Goal: Contribute content: Contribute content

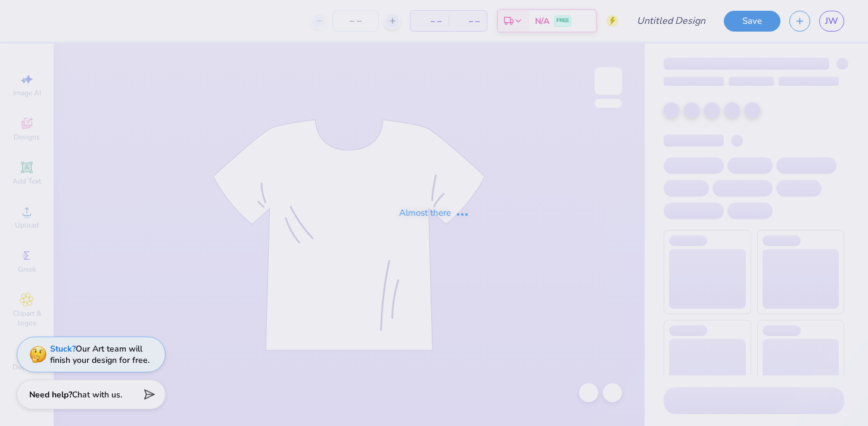
type input "semester drop hoodie"
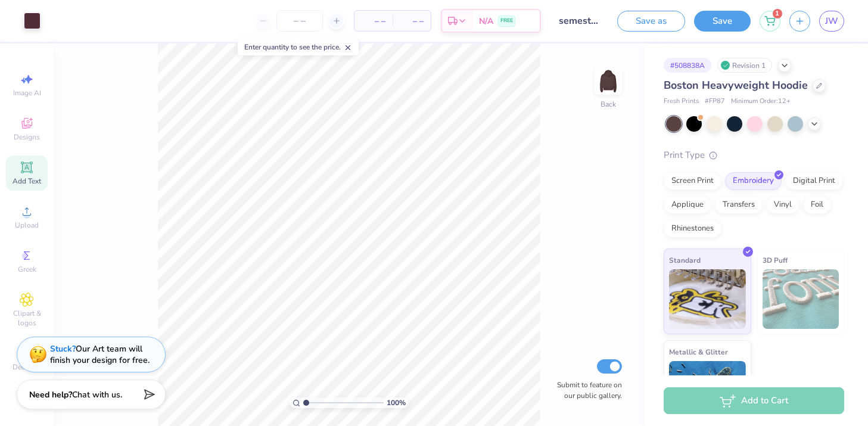
click at [33, 161] on div "Add Text" at bounding box center [27, 172] width 42 height 35
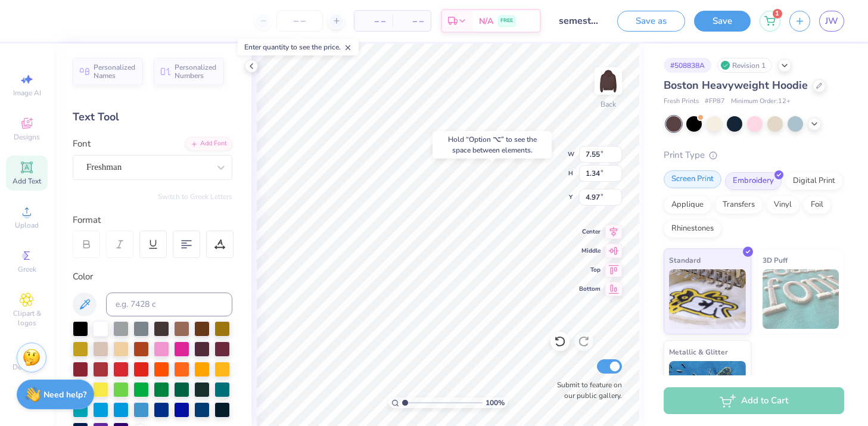
click at [695, 180] on div "Screen Print" at bounding box center [692, 179] width 58 height 18
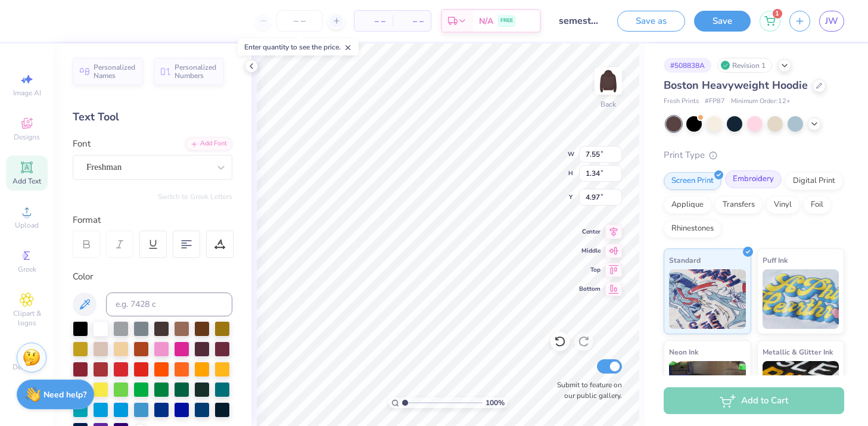
click at [751, 185] on div "Embroidery" at bounding box center [753, 179] width 57 height 18
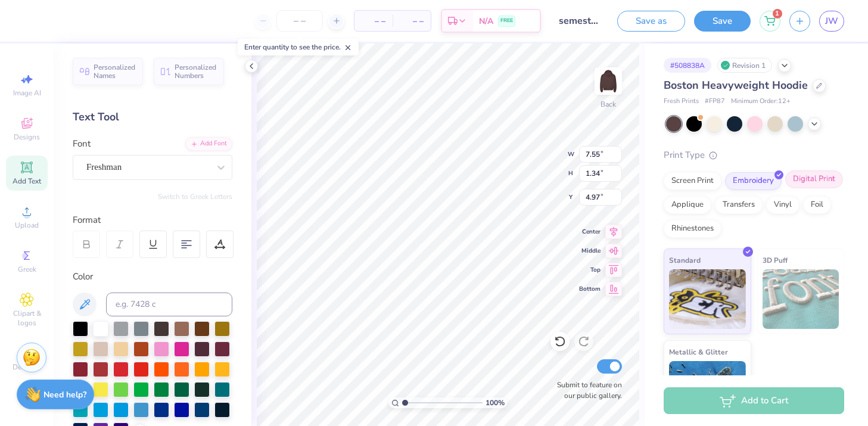
click at [823, 174] on div "Digital Print" at bounding box center [814, 179] width 58 height 18
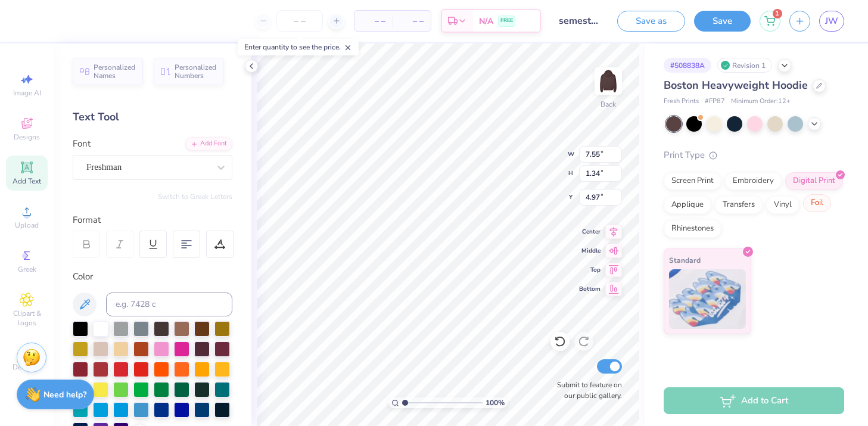
click at [813, 210] on div "Foil" at bounding box center [817, 203] width 28 height 18
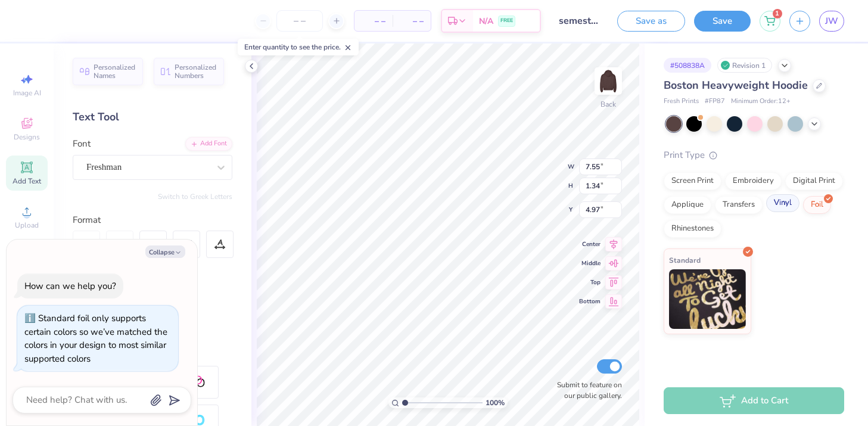
click at [785, 205] on div "Vinyl" at bounding box center [782, 203] width 33 height 18
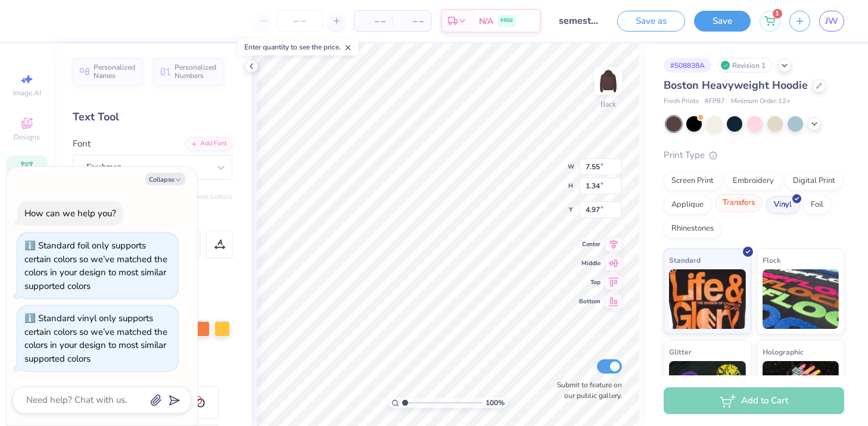
click at [743, 204] on div "Transfers" at bounding box center [739, 203] width 48 height 18
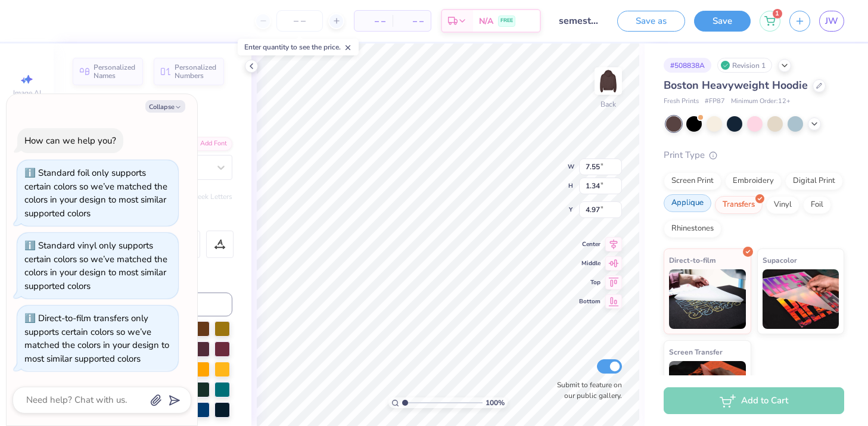
click at [698, 201] on div "Applique" at bounding box center [687, 203] width 48 height 18
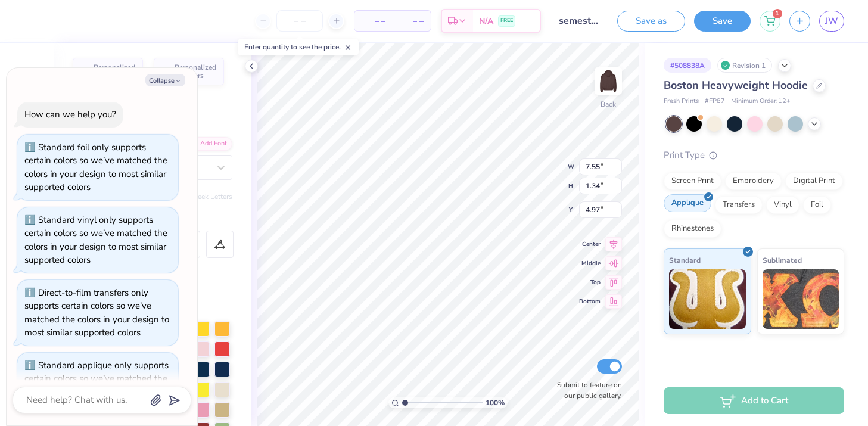
scroll to position [46, 0]
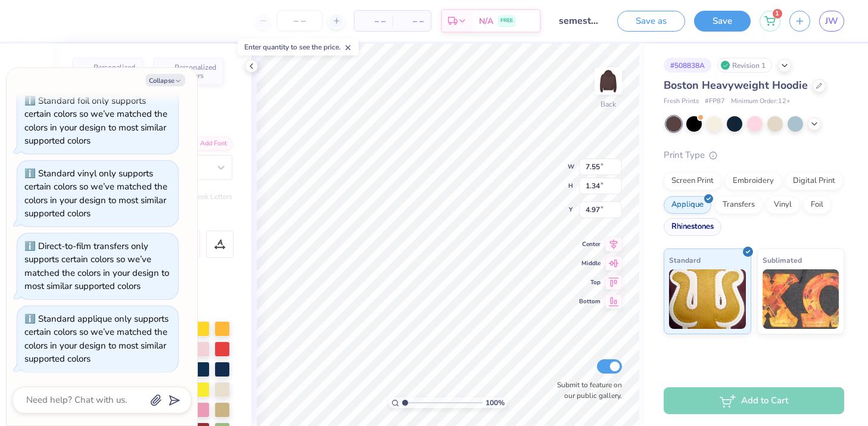
click at [701, 222] on div "Rhinestones" at bounding box center [692, 227] width 58 height 18
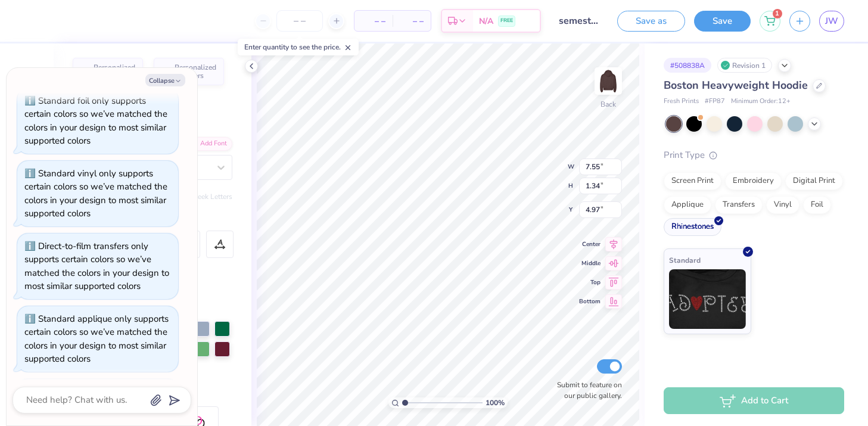
scroll to position [119, 0]
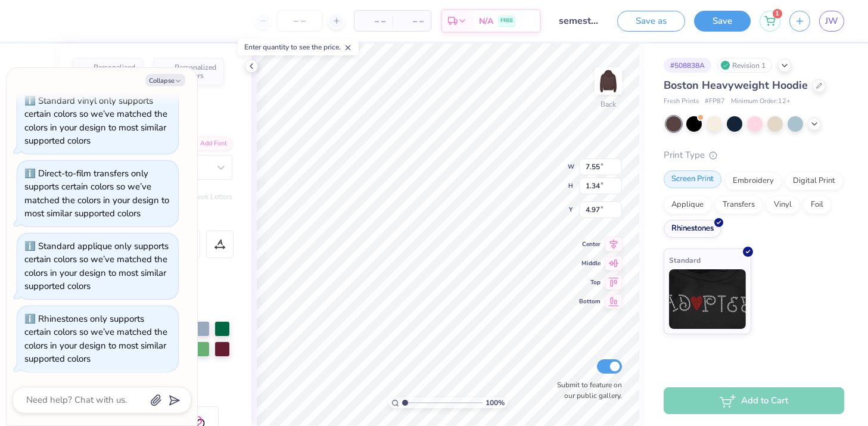
click at [697, 185] on div "Screen Print" at bounding box center [692, 179] width 58 height 18
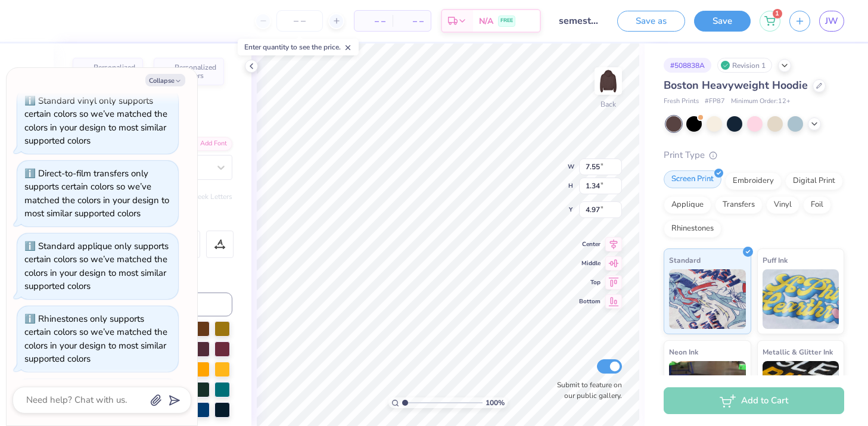
scroll to position [192, 0]
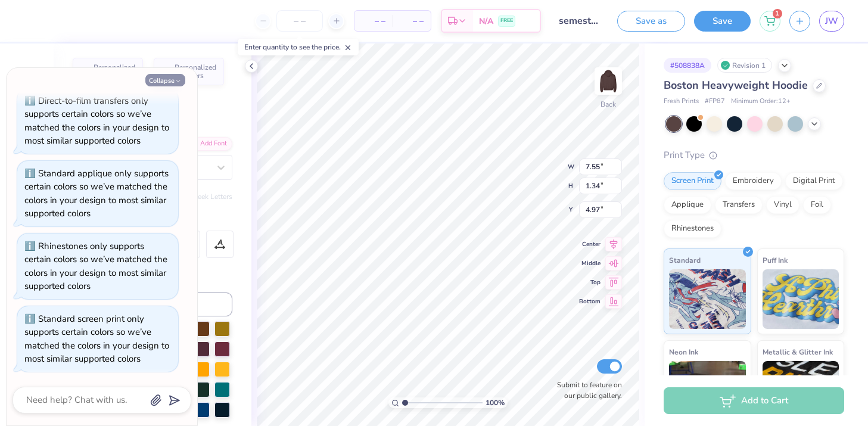
click at [176, 85] on button "Collapse" at bounding box center [165, 80] width 40 height 13
type textarea "x"
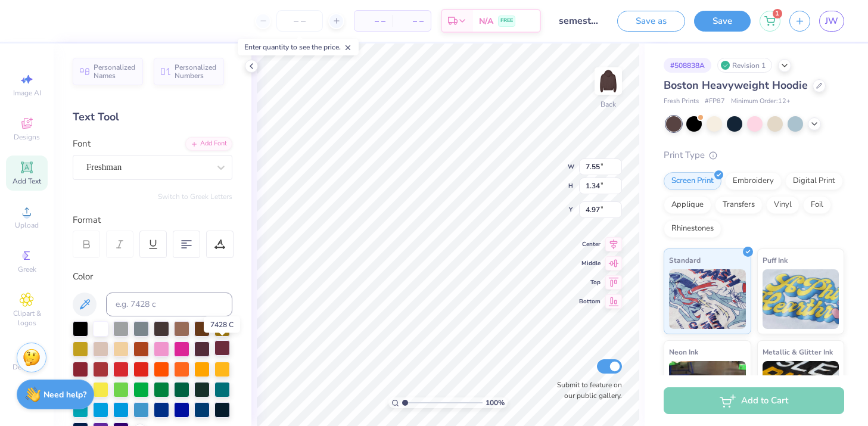
click at [220, 350] on div at bounding box center [221, 347] width 15 height 15
click at [200, 350] on div at bounding box center [201, 347] width 15 height 15
click at [202, 350] on div at bounding box center [201, 347] width 15 height 15
click at [250, 68] on icon at bounding box center [252, 66] width 10 height 10
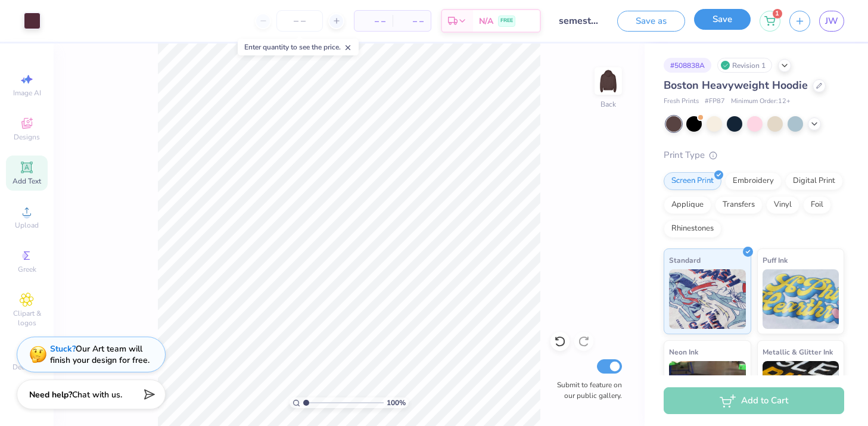
click at [718, 26] on button "Save" at bounding box center [722, 19] width 57 height 21
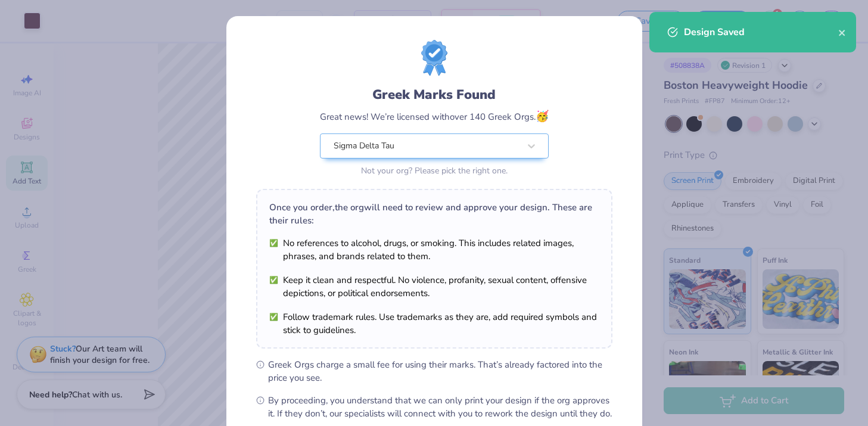
scroll to position [132, 0]
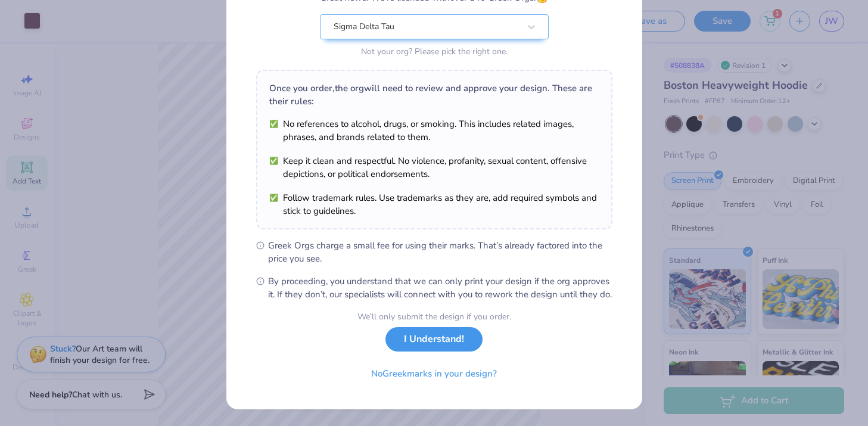
click at [431, 343] on button "I Understand!" at bounding box center [433, 339] width 97 height 24
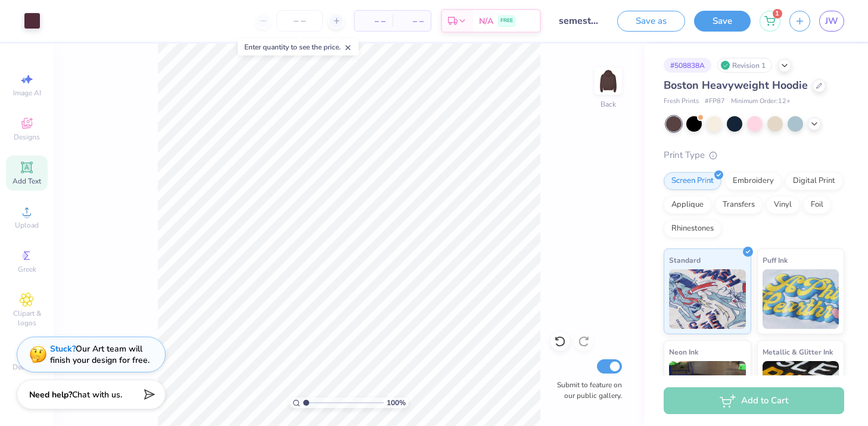
scroll to position [0, 0]
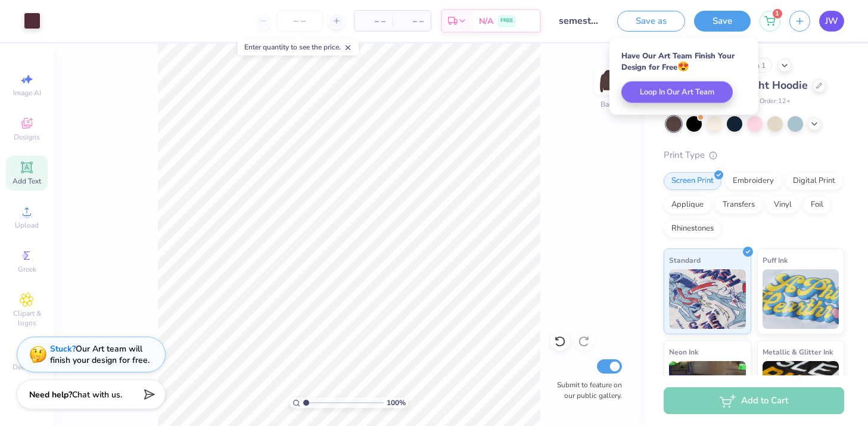
click at [823, 20] on link "JW" at bounding box center [831, 21] width 25 height 21
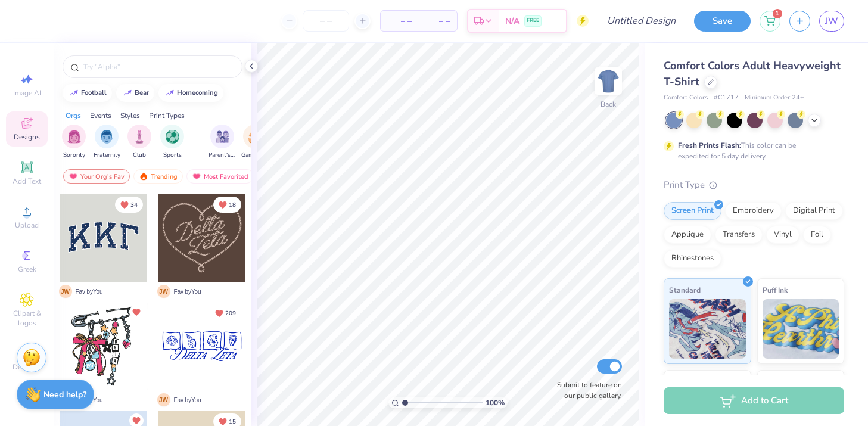
click at [99, 345] on div at bounding box center [104, 346] width 88 height 88
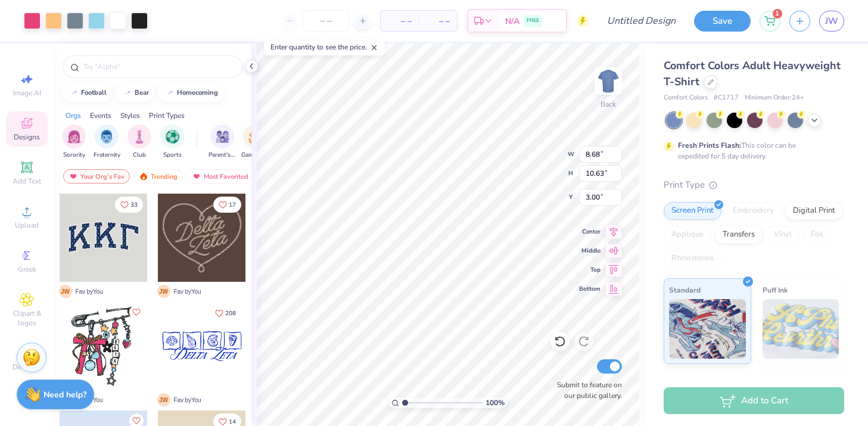
type input "8.68"
type input "10.63"
type input "3.90"
click at [610, 95] on img at bounding box center [608, 81] width 48 height 48
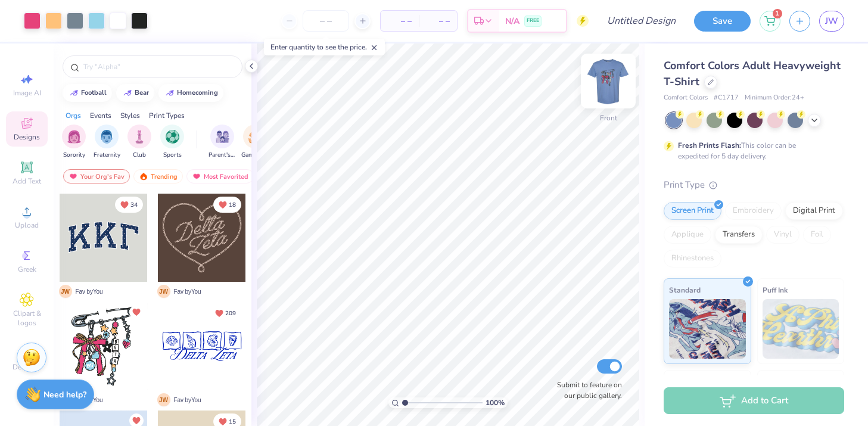
click at [610, 95] on img at bounding box center [608, 81] width 48 height 48
type input "3.65"
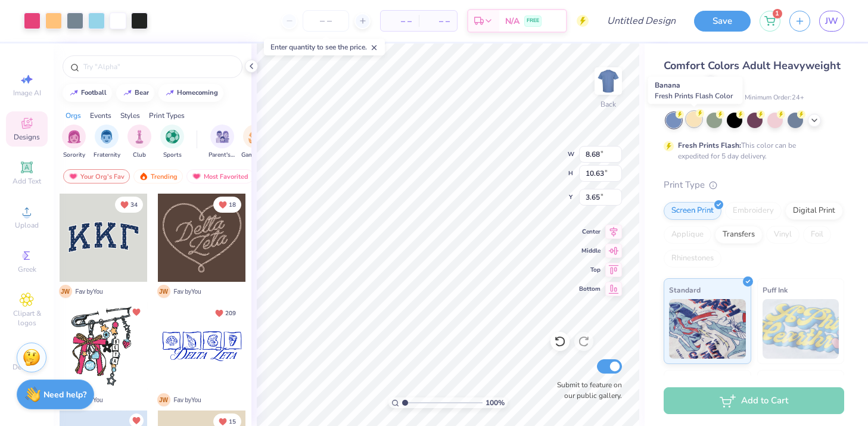
click at [691, 115] on div at bounding box center [693, 118] width 15 height 15
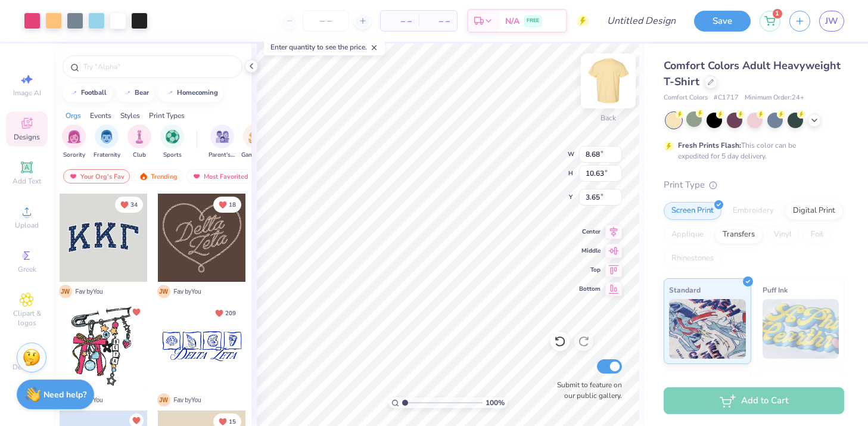
click at [597, 82] on img at bounding box center [608, 81] width 48 height 48
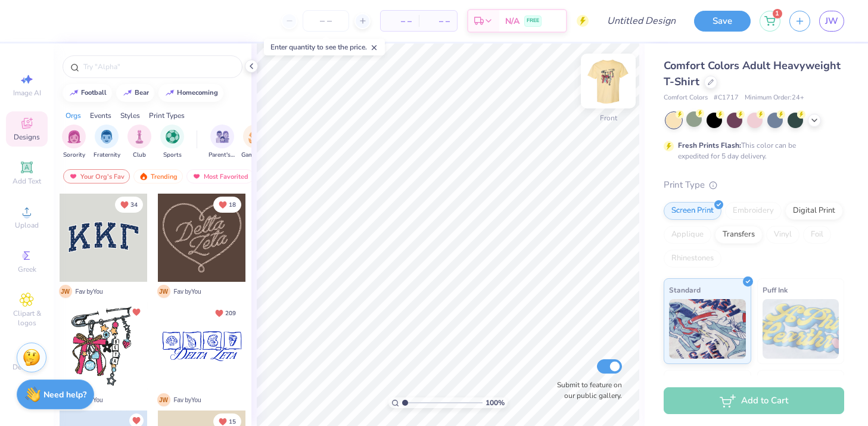
click at [597, 82] on img at bounding box center [608, 81] width 48 height 48
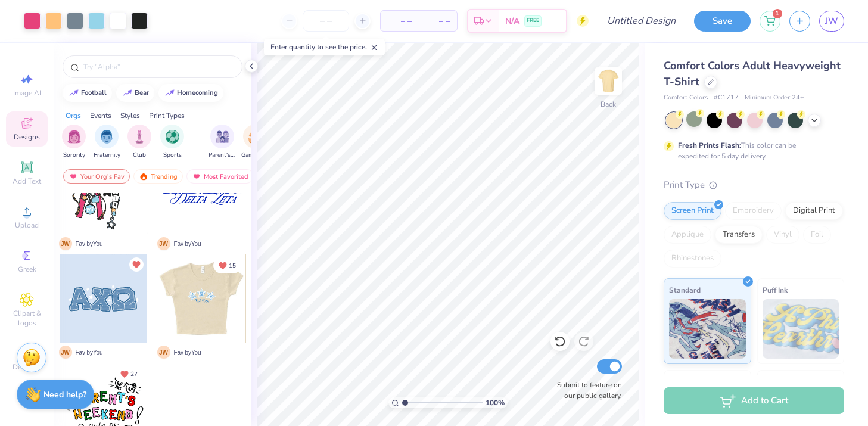
click at [184, 317] on div at bounding box center [201, 298] width 88 height 88
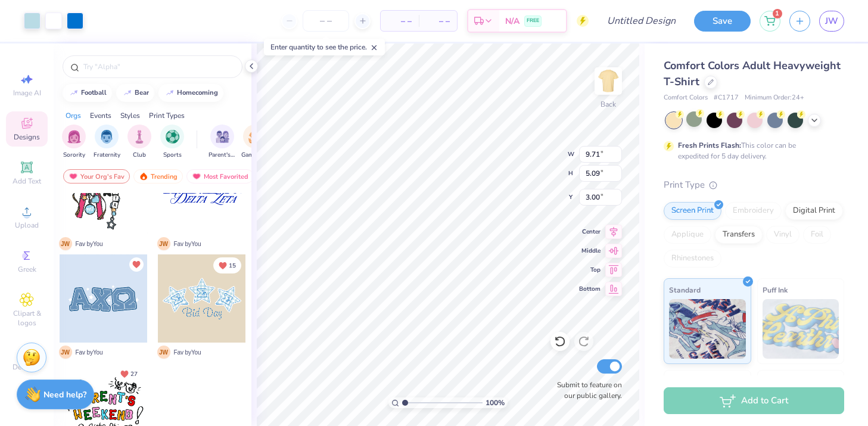
type input "8.68"
type input "10.63"
type input "3.65"
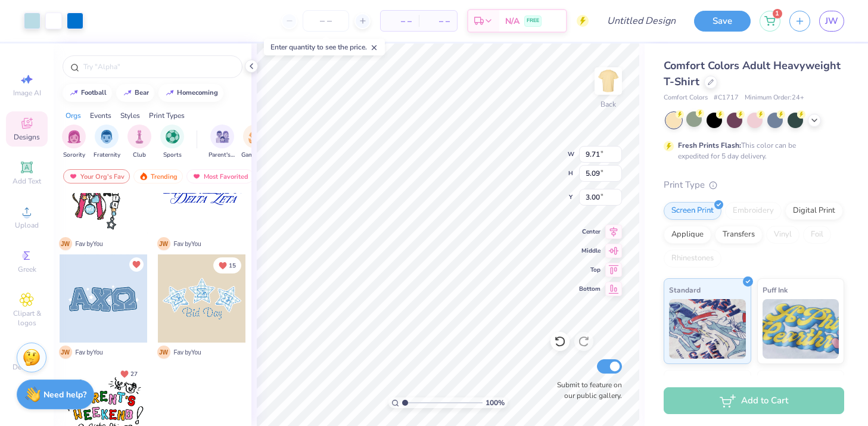
type input "4.66"
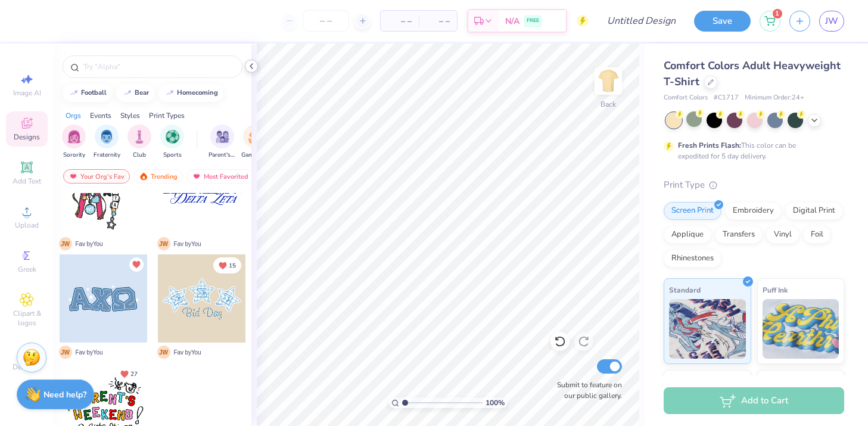
click at [245, 66] on div at bounding box center [251, 66] width 13 height 13
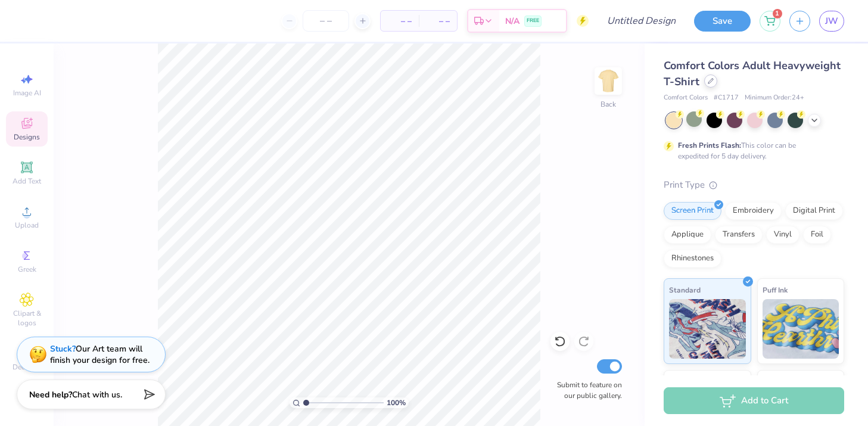
click at [710, 82] on icon at bounding box center [710, 81] width 6 height 6
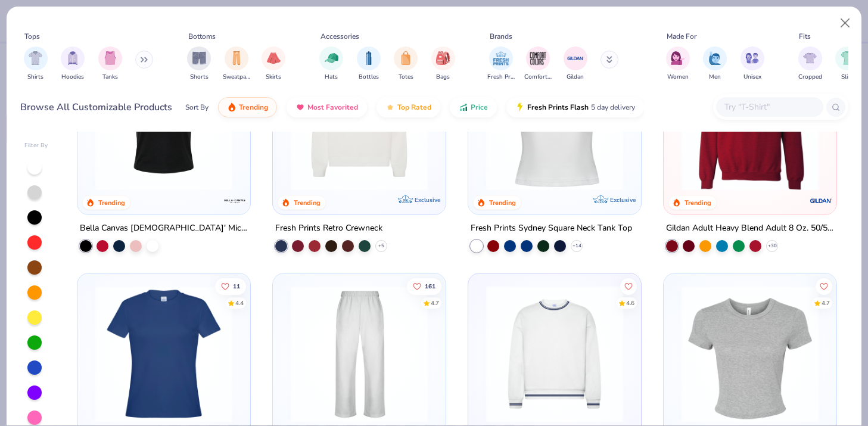
scroll to position [595, 0]
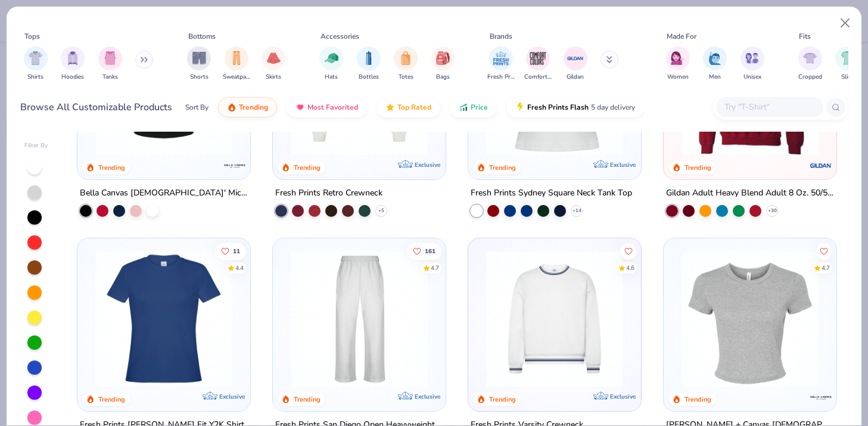
click at [354, 303] on img at bounding box center [359, 318] width 149 height 137
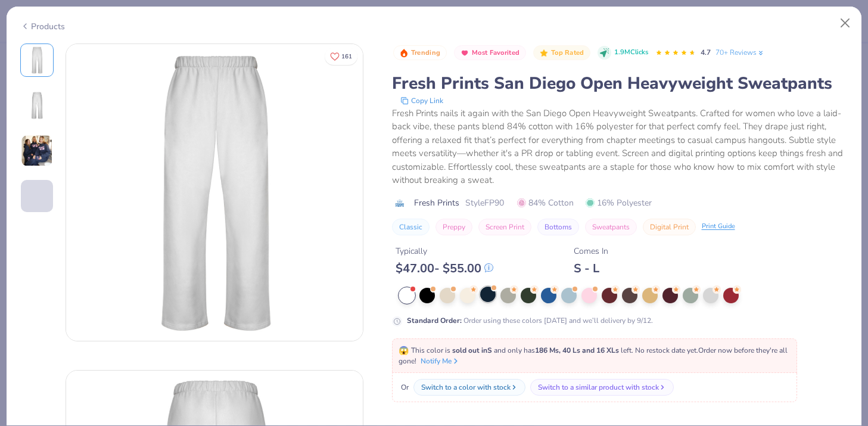
click at [489, 300] on div at bounding box center [487, 293] width 15 height 15
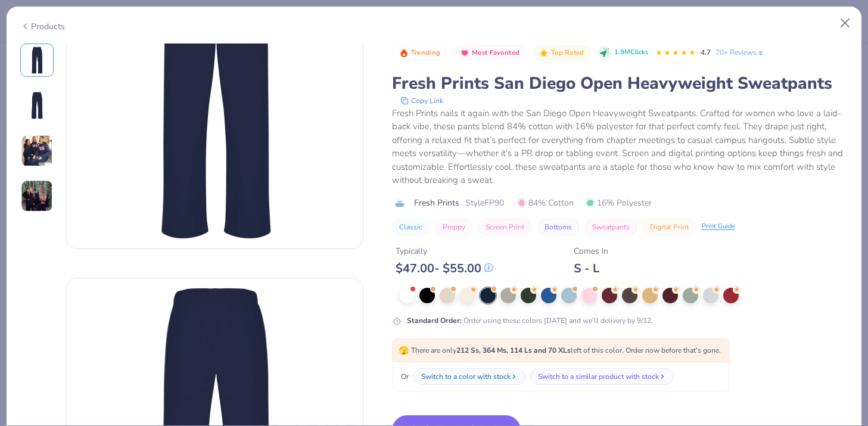
scroll to position [108, 0]
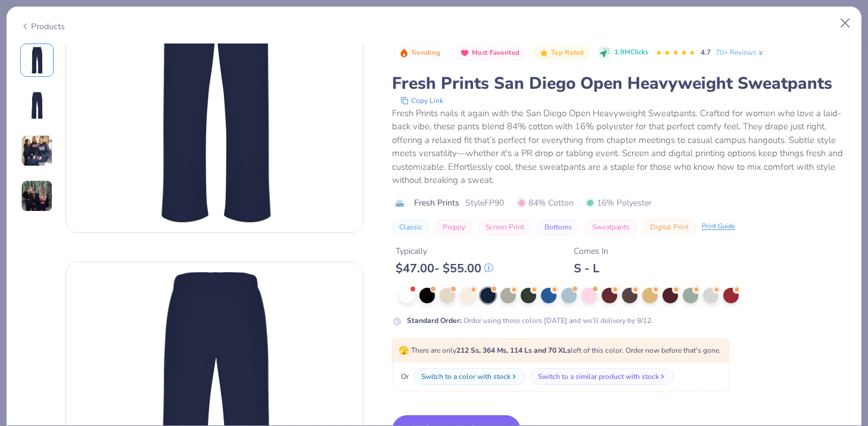
click at [472, 416] on button "Switch to This" at bounding box center [456, 430] width 129 height 30
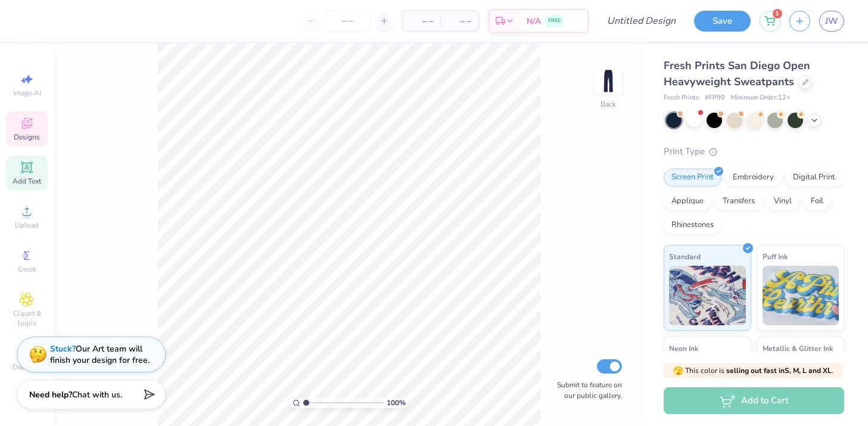
click at [29, 164] on icon at bounding box center [26, 167] width 9 height 9
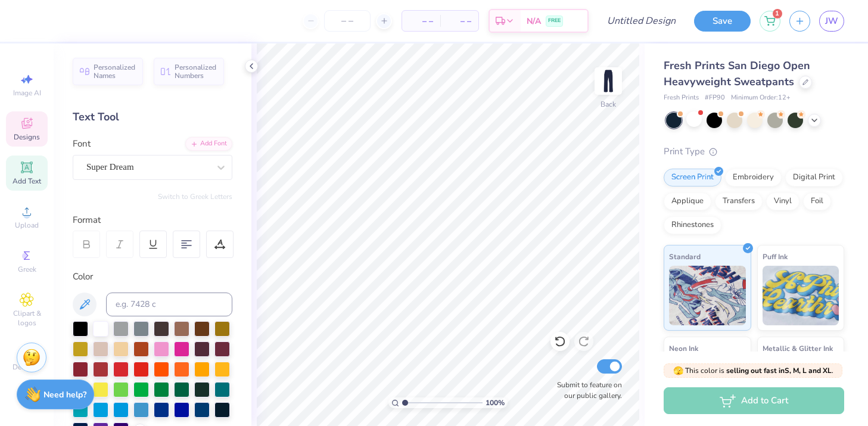
click at [39, 126] on div "Designs" at bounding box center [27, 128] width 42 height 35
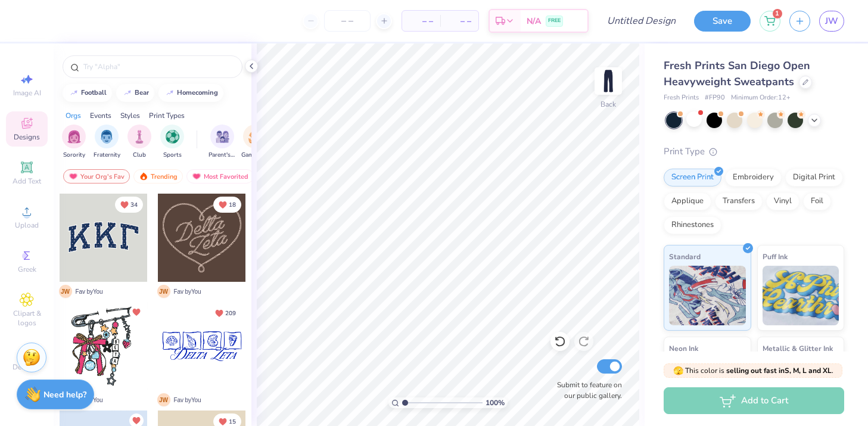
click at [115, 262] on div at bounding box center [104, 238] width 88 height 88
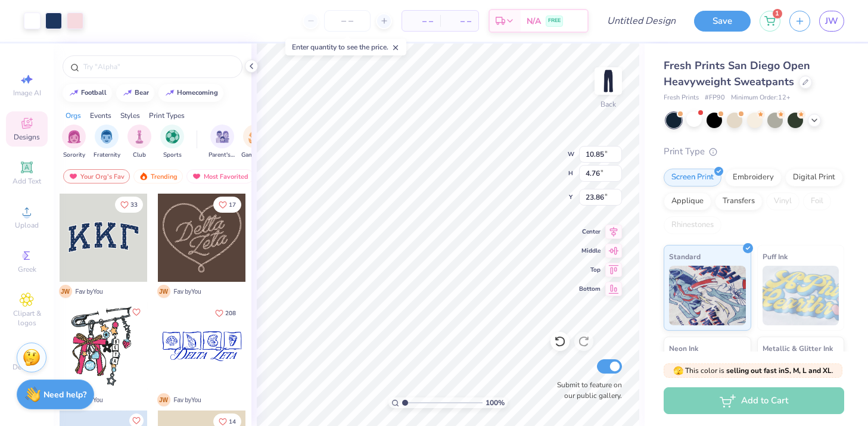
type input "23.86"
type input "23.98"
type input "8.05"
type input "3.54"
type input "3.89"
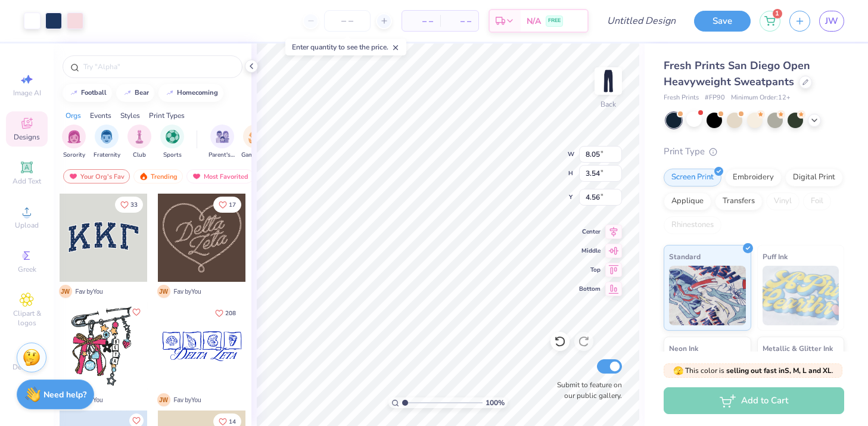
type input "4.56"
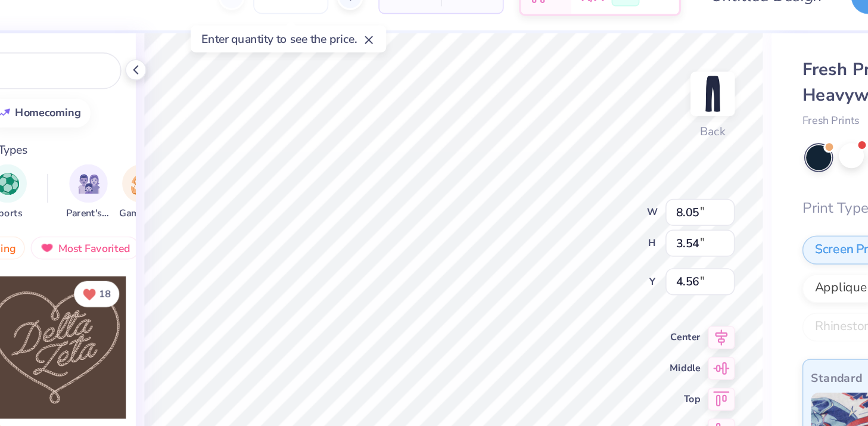
type input "4.65"
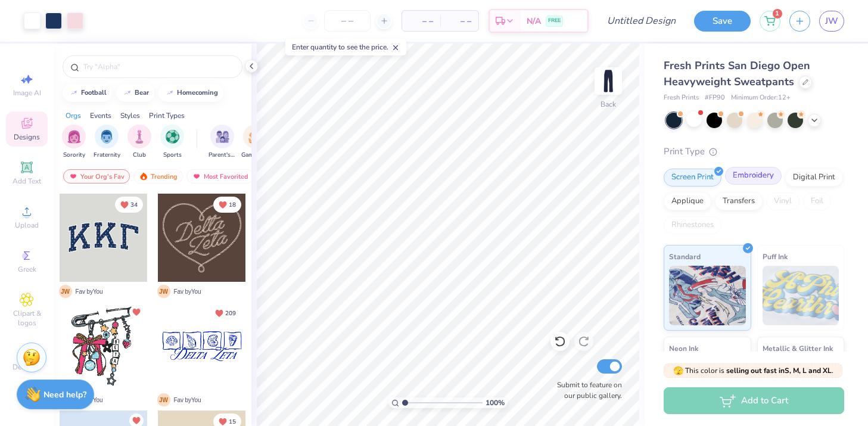
click at [756, 175] on div "Embroidery" at bounding box center [753, 176] width 57 height 18
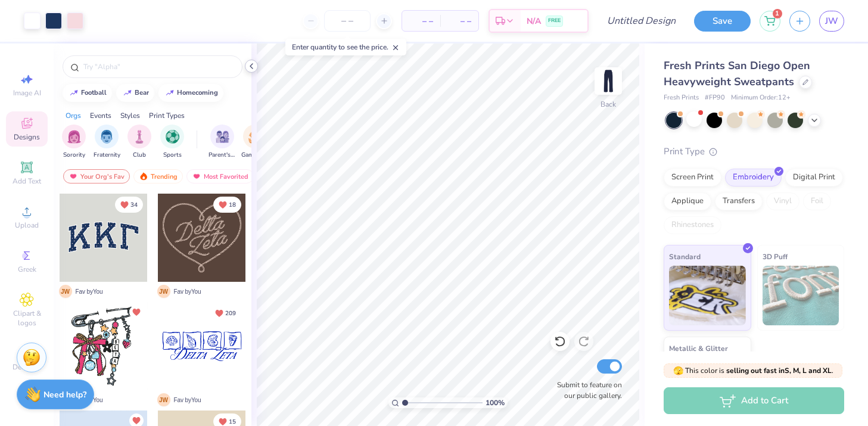
click at [253, 69] on icon at bounding box center [252, 66] width 10 height 10
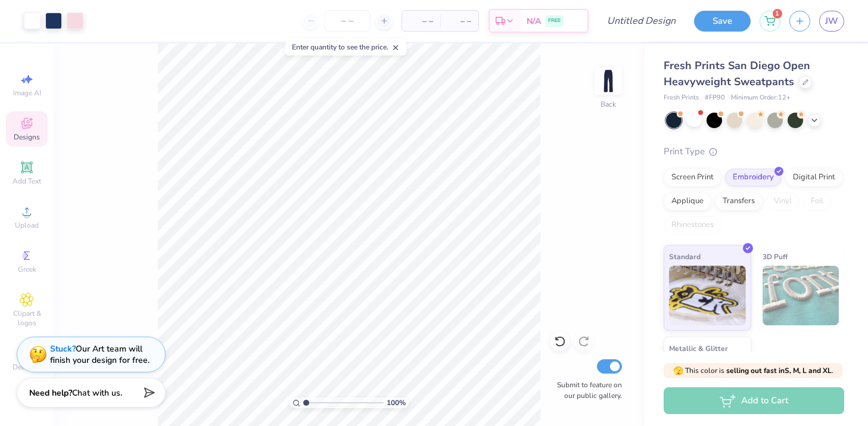
click at [102, 392] on span "Chat with us." at bounding box center [97, 392] width 50 height 11
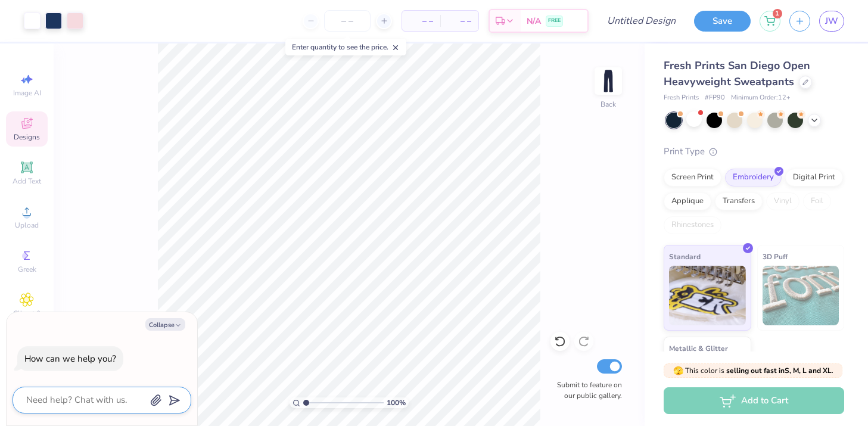
click at [99, 406] on textarea at bounding box center [85, 400] width 121 height 16
type textarea "H"
type textarea "x"
type textarea "Hi"
type textarea "x"
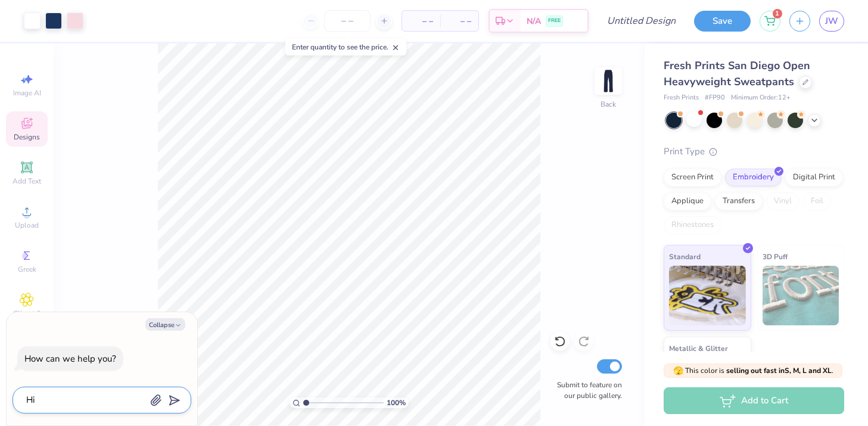
type textarea "H"
type textarea "x"
click at [712, 19] on button "Save" at bounding box center [722, 19] width 57 height 21
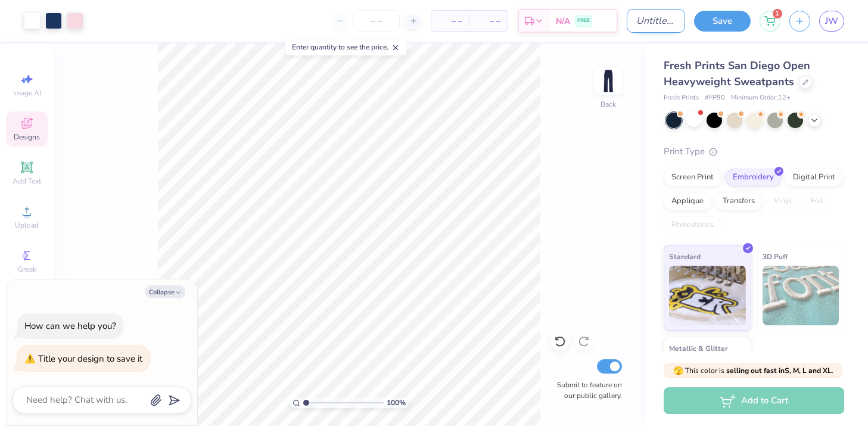
type textarea "x"
click at [644, 23] on input "Design Title" at bounding box center [656, 21] width 58 height 24
type input "S"
type textarea "x"
type input "SD"
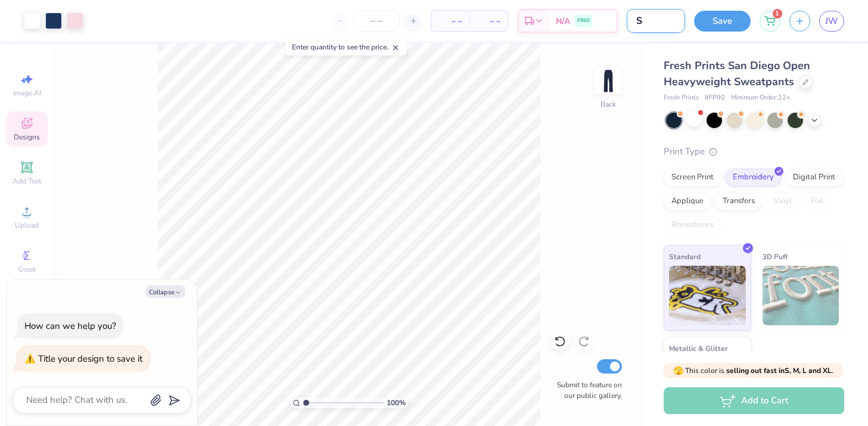
type textarea "x"
type input "SDT"
type textarea "x"
type input "SDT"
type textarea "x"
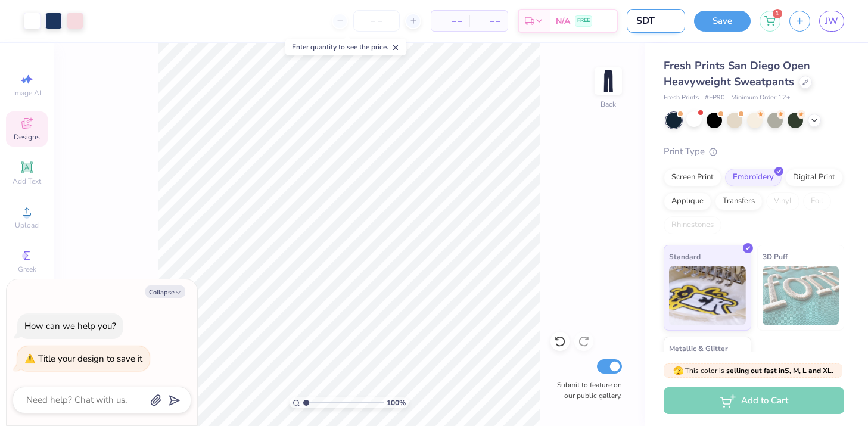
type input "SDT s"
type textarea "x"
type input "SDT sw"
type textarea "x"
type input "SDT swe"
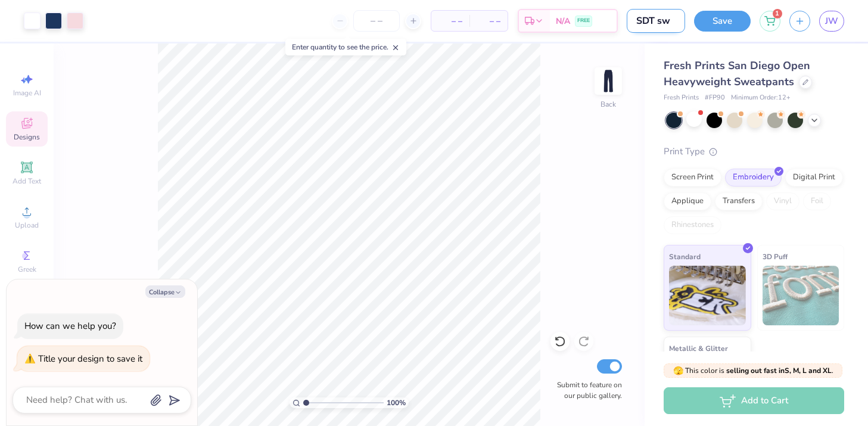
type textarea "x"
type input "SDT swea"
type textarea "x"
type input "SDT sweat"
type textarea "x"
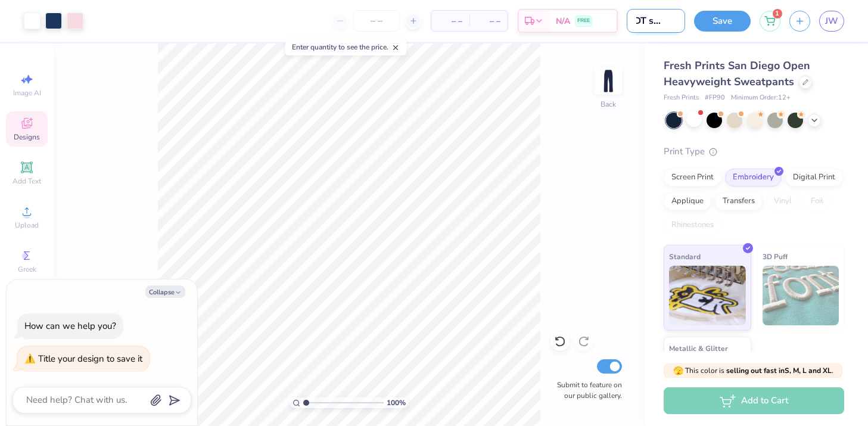
type input "SDT sweatp"
type textarea "x"
type input "SDT sweatpa"
type textarea "x"
type input "SDT sweatpan"
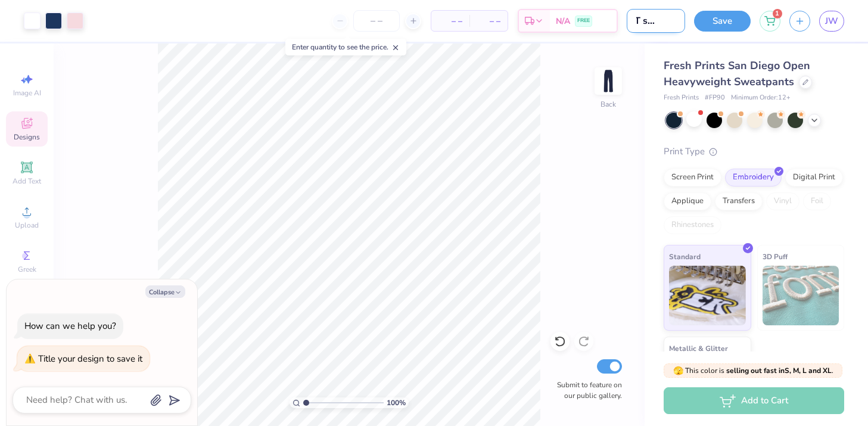
type textarea "x"
type input "SDT sweatpant"
type textarea "x"
type input "SDT sweatpants"
type textarea "x"
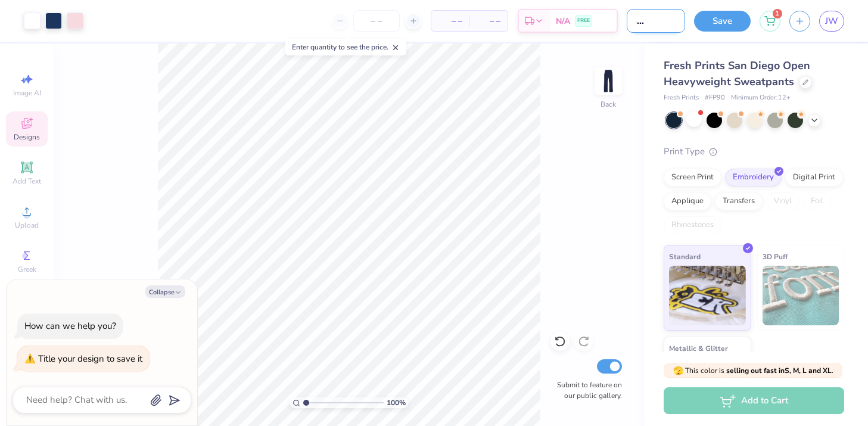
scroll to position [0, 33]
type input "SDT sweatpants"
click at [728, 23] on button "Save" at bounding box center [722, 19] width 57 height 21
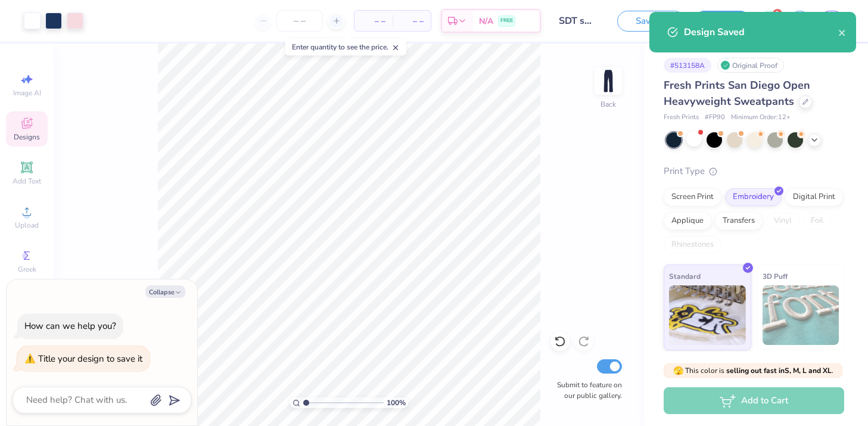
click at [716, 28] on div "Design Saved" at bounding box center [761, 32] width 154 height 14
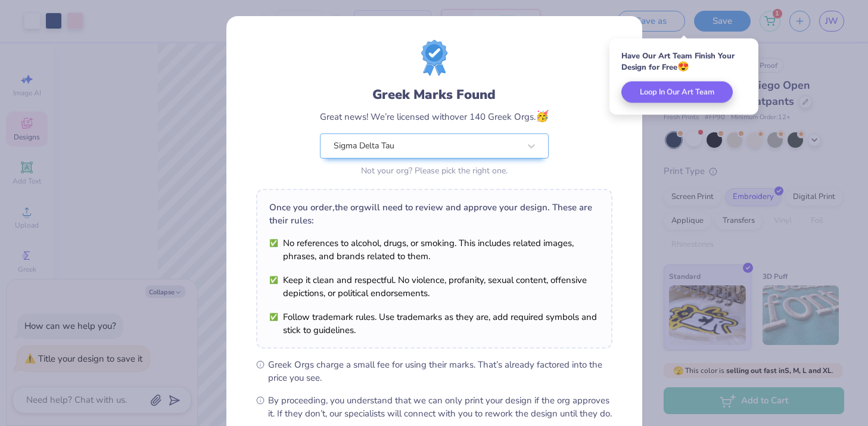
scroll to position [132, 0]
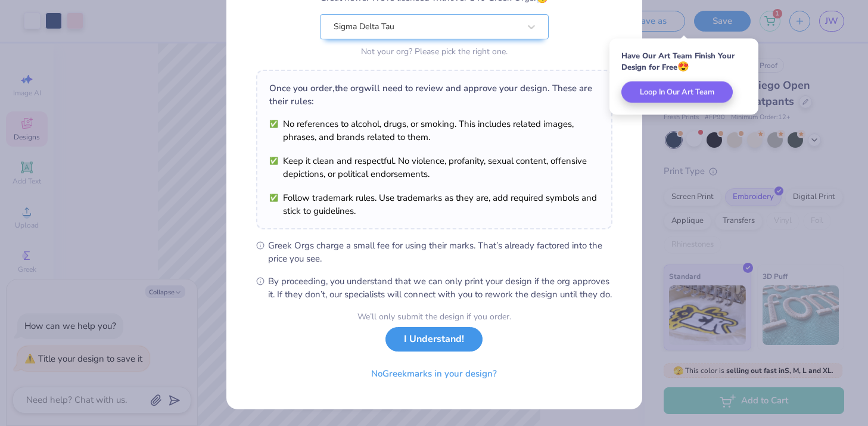
click at [435, 345] on button "I Understand!" at bounding box center [433, 339] width 97 height 24
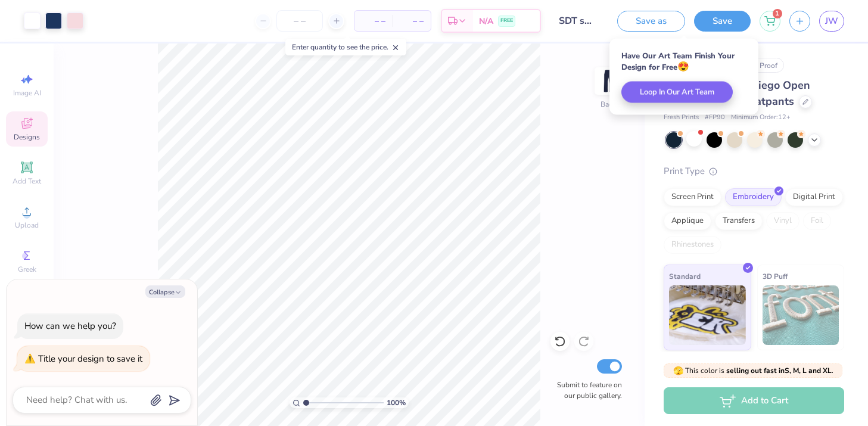
scroll to position [0, 0]
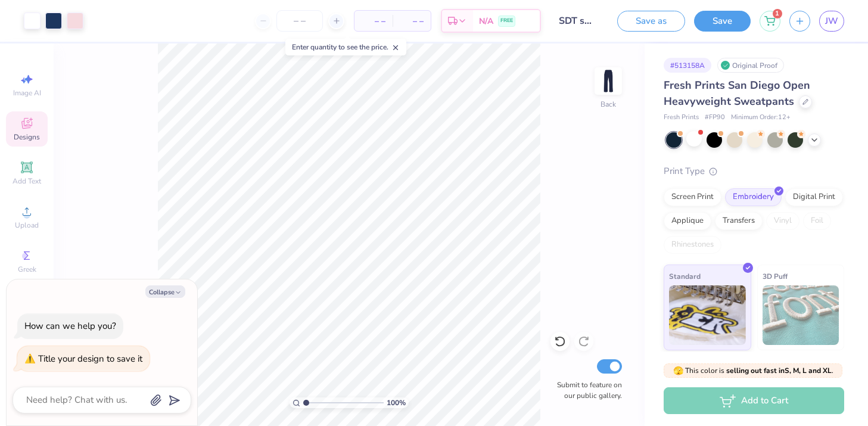
type textarea "x"
click at [833, 19] on span "JW" at bounding box center [831, 21] width 13 height 14
